Goal: Entertainment & Leisure: Browse casually

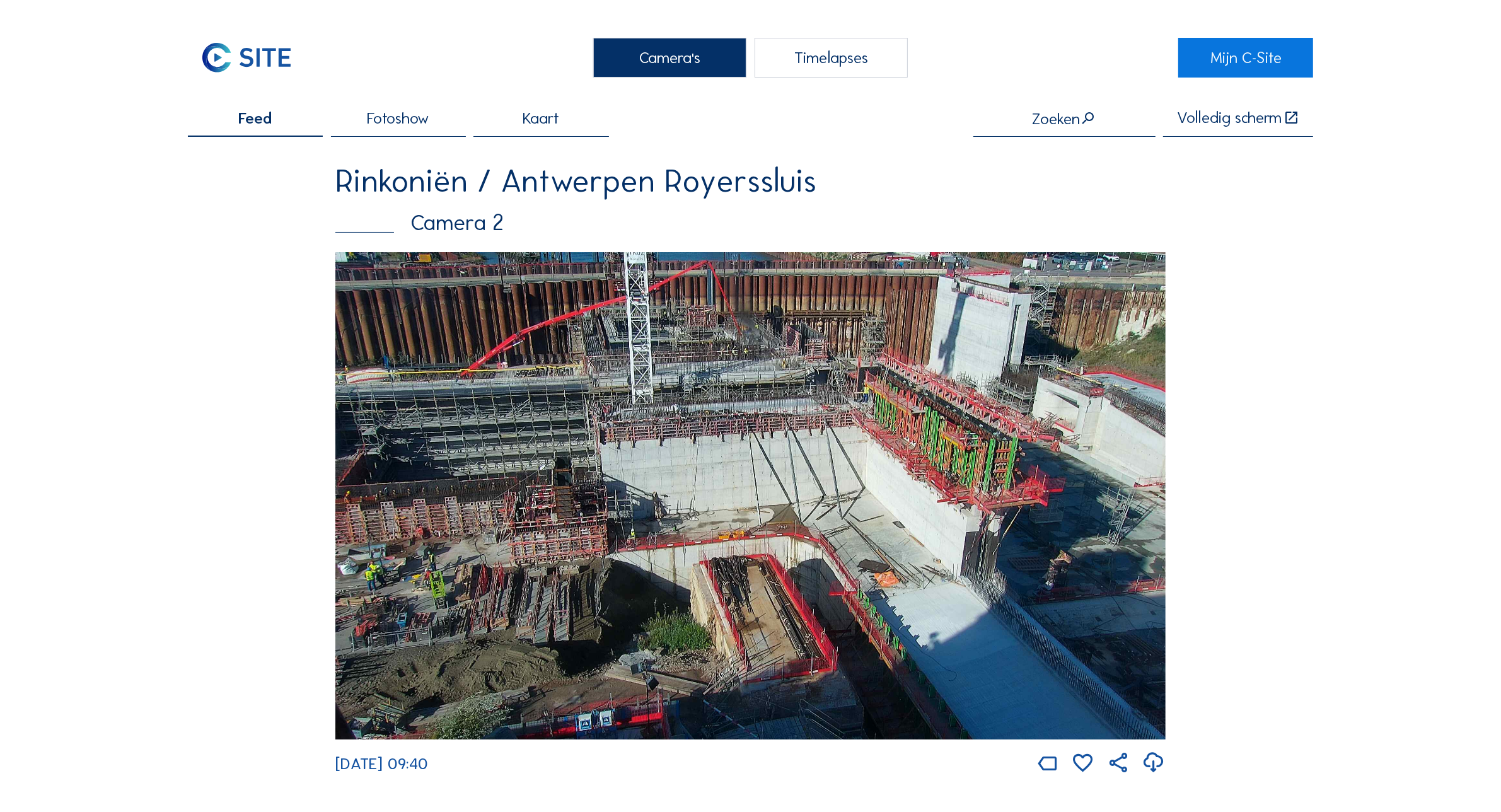
click at [666, 57] on div "Camera's" at bounding box center [670, 57] width 153 height 40
click at [607, 60] on div "Camera's" at bounding box center [670, 57] width 153 height 40
click at [657, 50] on div "Camera's" at bounding box center [670, 57] width 153 height 40
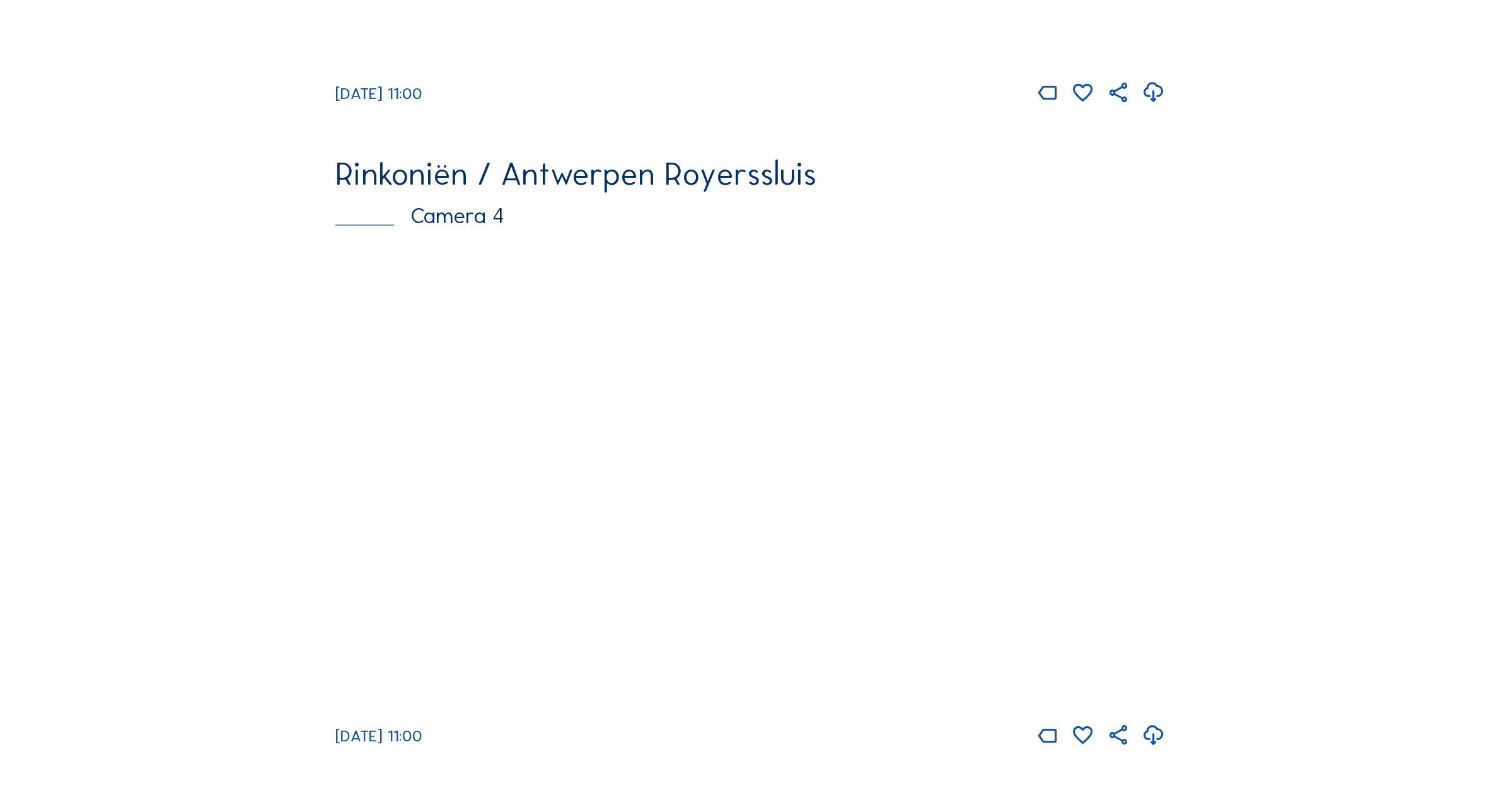
scroll to position [2622, 0]
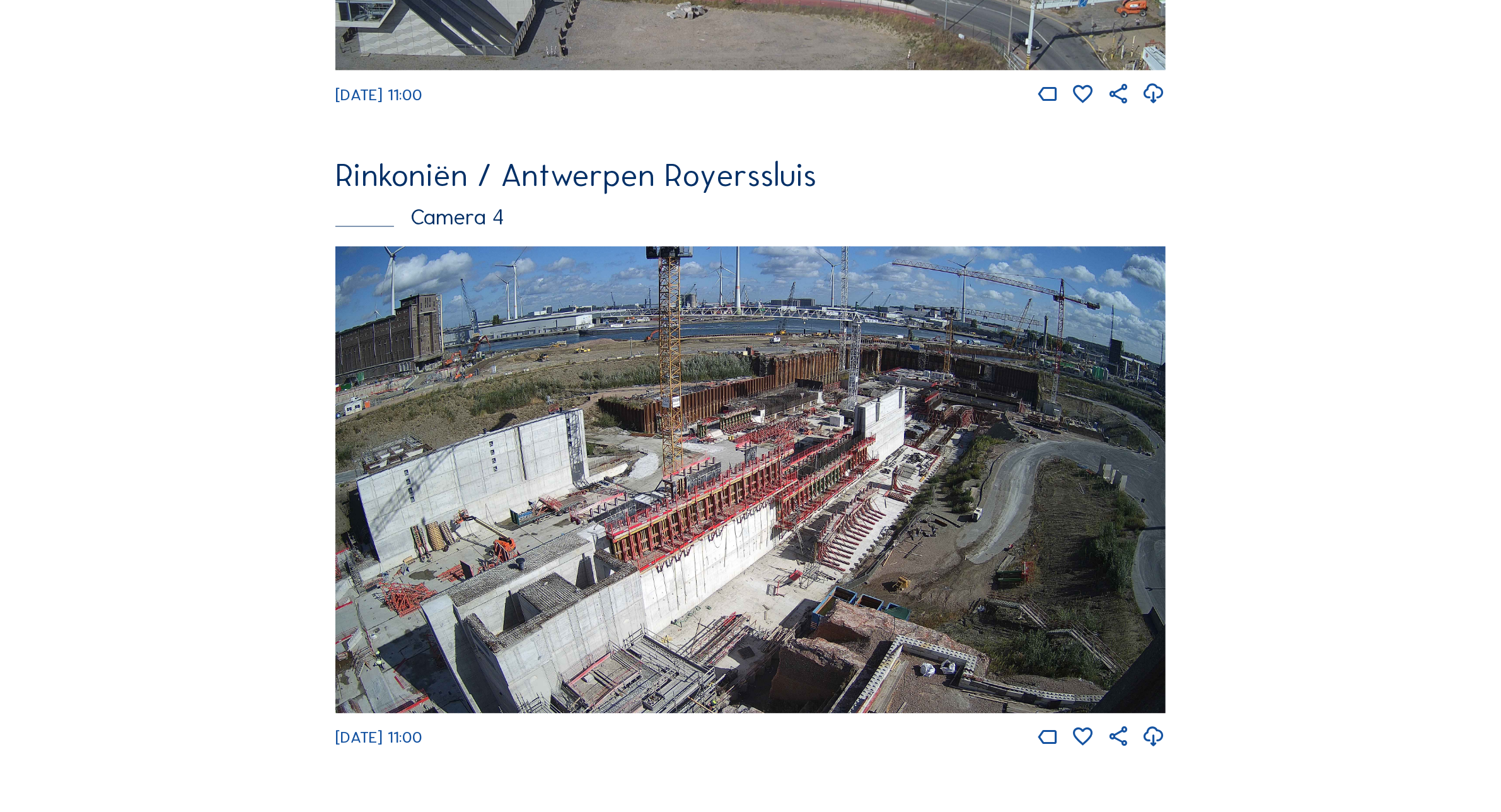
click at [965, 454] on img at bounding box center [750, 480] width 830 height 467
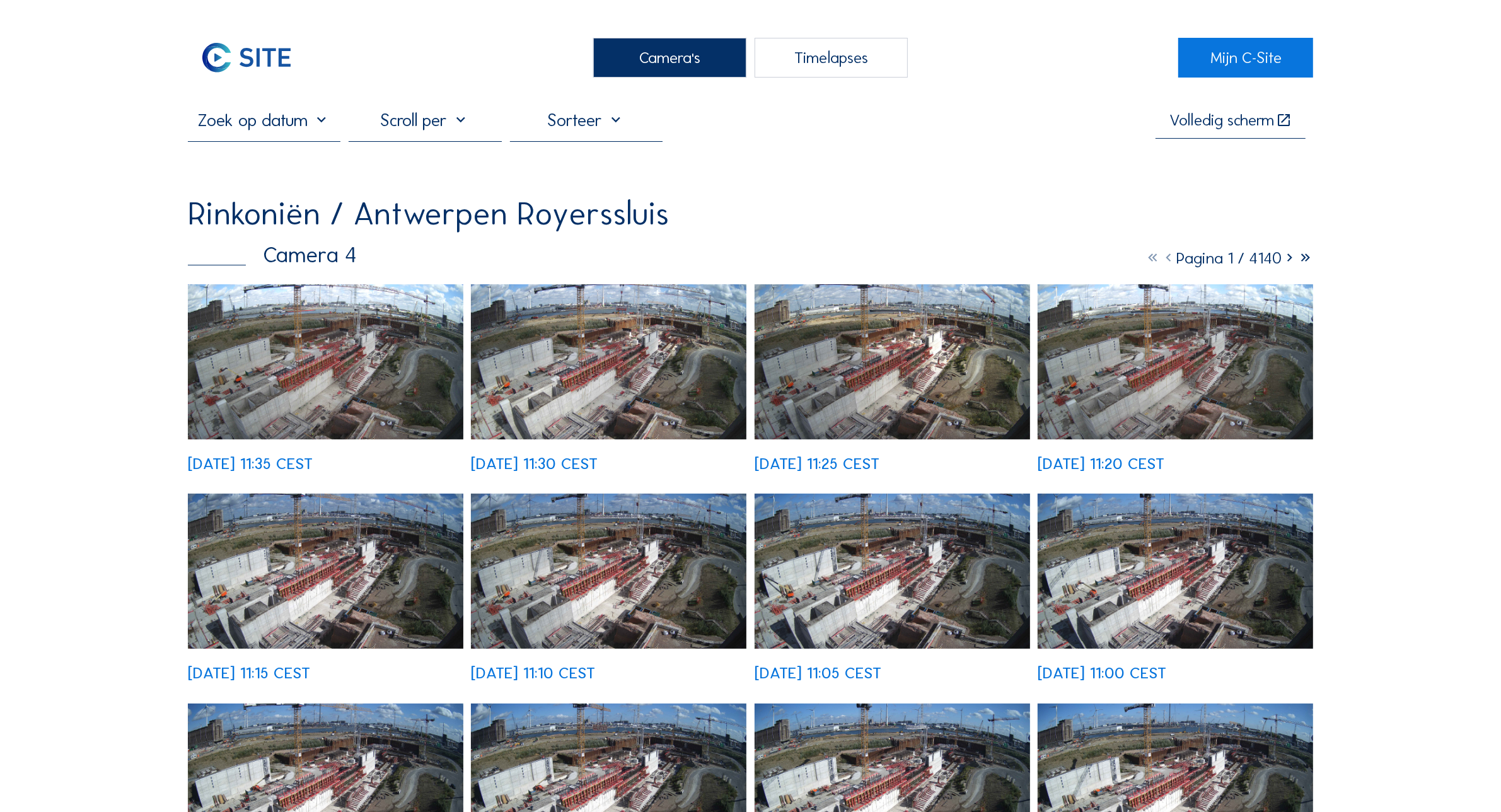
click at [301, 300] on div "Tu 02 Sep 2025 11:35 CEST" at bounding box center [325, 377] width 276 height 187
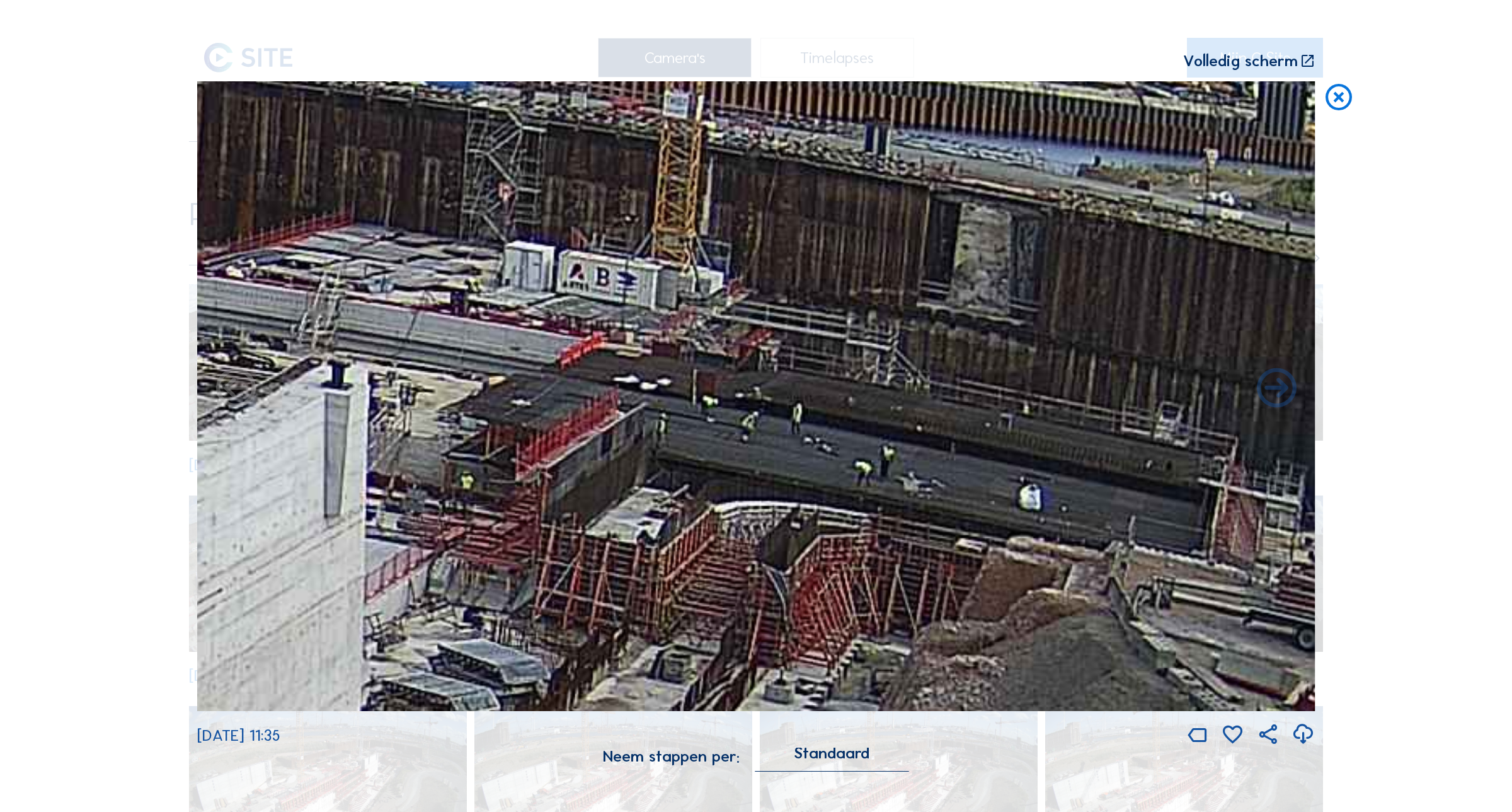
drag, startPoint x: 830, startPoint y: 325, endPoint x: 881, endPoint y: 455, distance: 139.6
click at [881, 455] on img at bounding box center [757, 396] width 1119 height 629
drag, startPoint x: 865, startPoint y: 469, endPoint x: 845, endPoint y: 430, distance: 43.8
click at [845, 430] on img at bounding box center [757, 396] width 1119 height 629
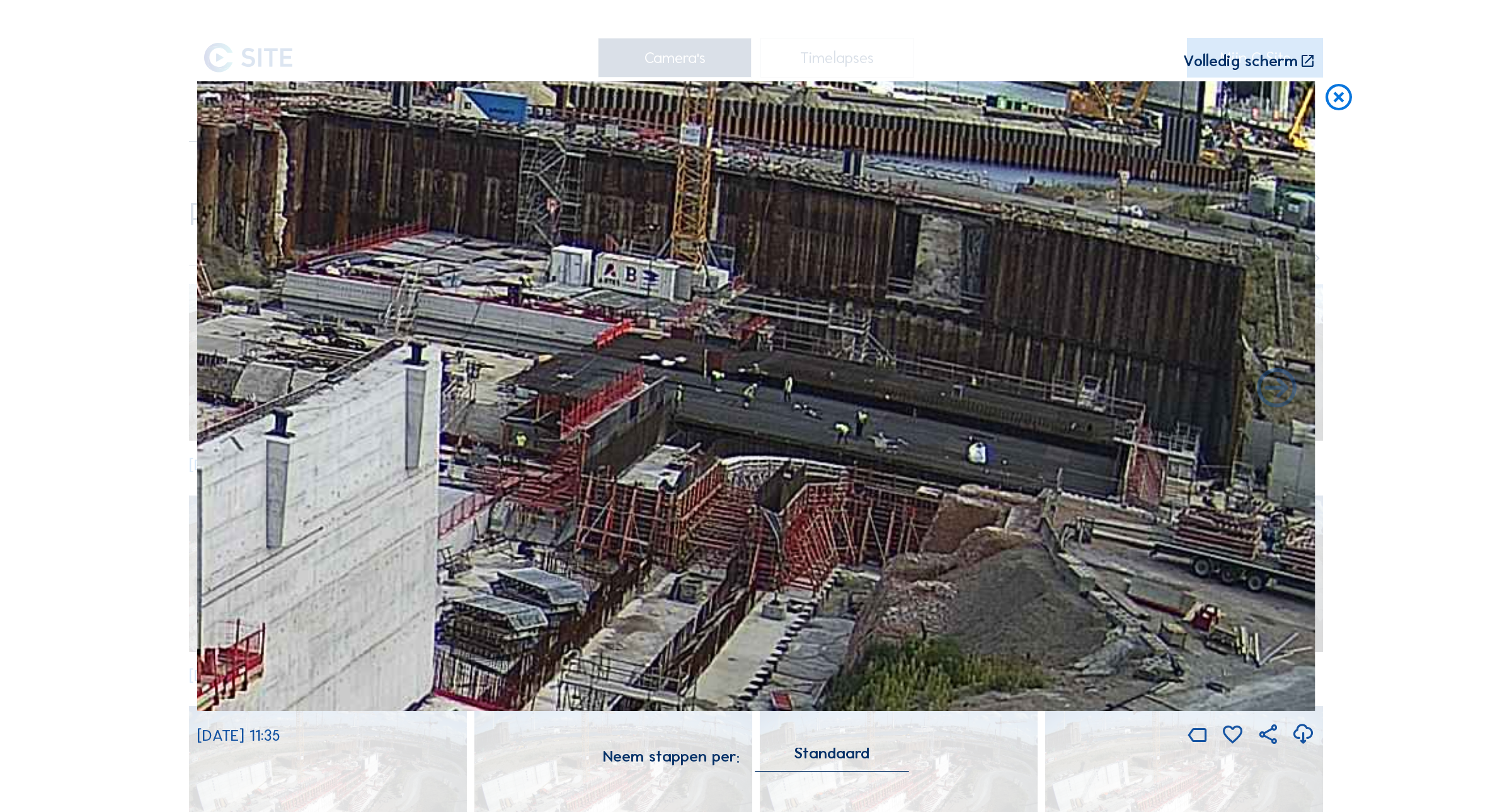
click at [1340, 101] on icon at bounding box center [1339, 98] width 32 height 33
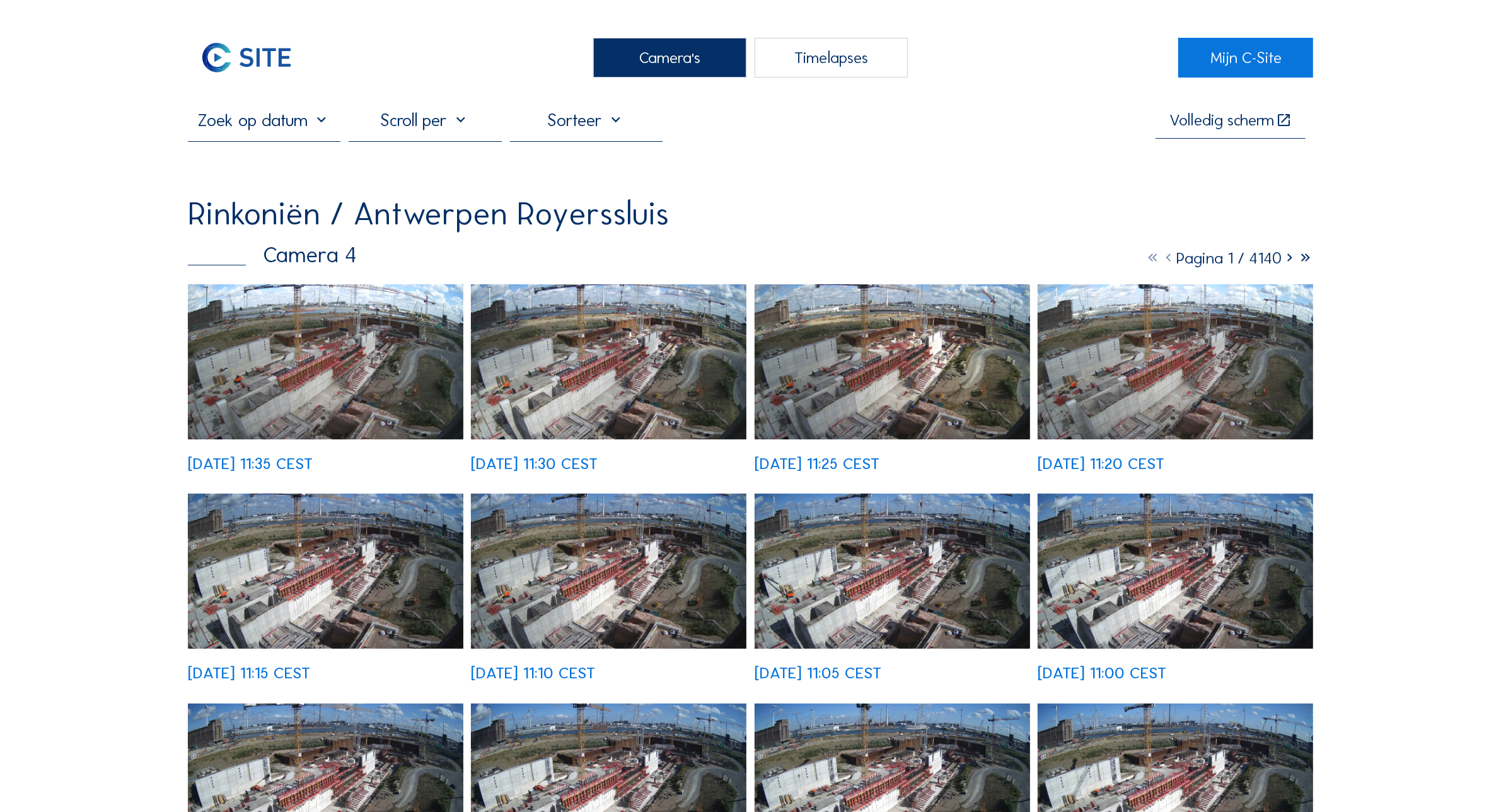
click at [621, 61] on div "Camera's" at bounding box center [670, 57] width 153 height 40
